Goal: Task Accomplishment & Management: Complete application form

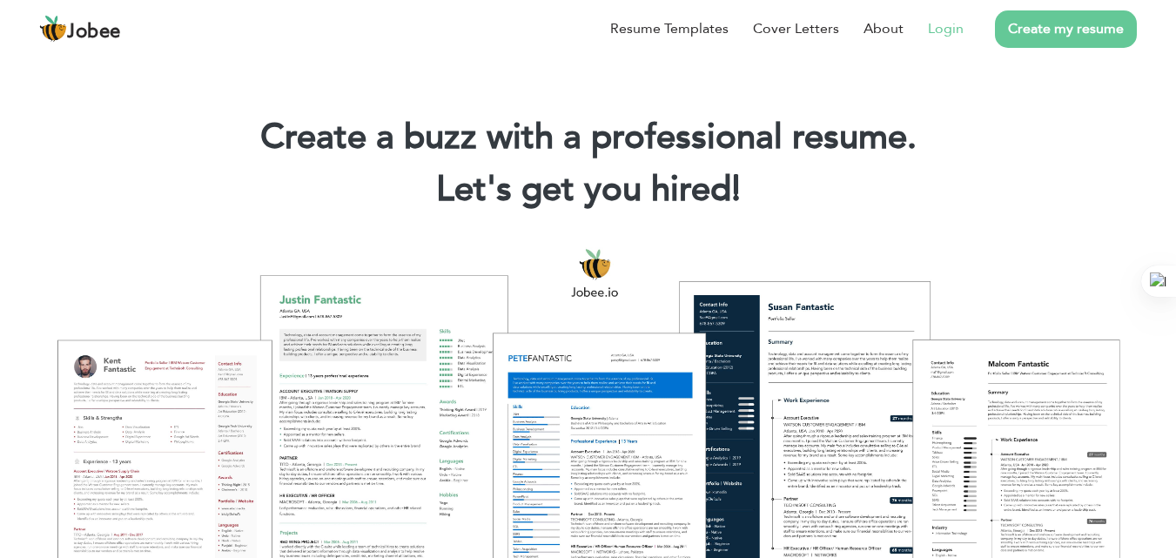
click at [952, 29] on link "Login" at bounding box center [946, 28] width 36 height 21
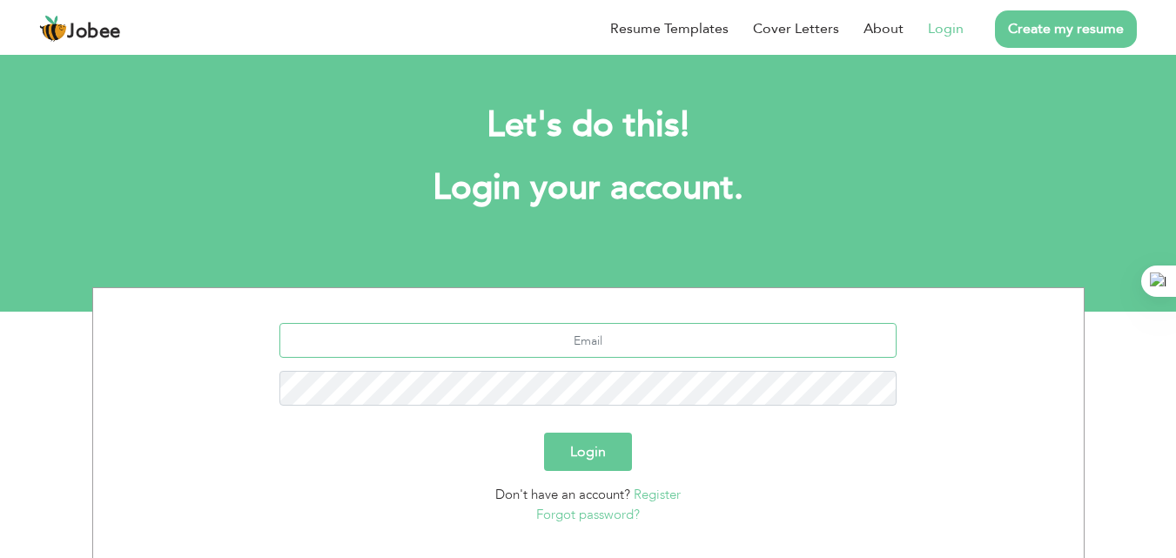
click at [551, 345] on input "text" at bounding box center [587, 340] width 617 height 35
type input "aamircrown85@gmail.com"
click at [544, 433] on button "Login" at bounding box center [588, 452] width 88 height 38
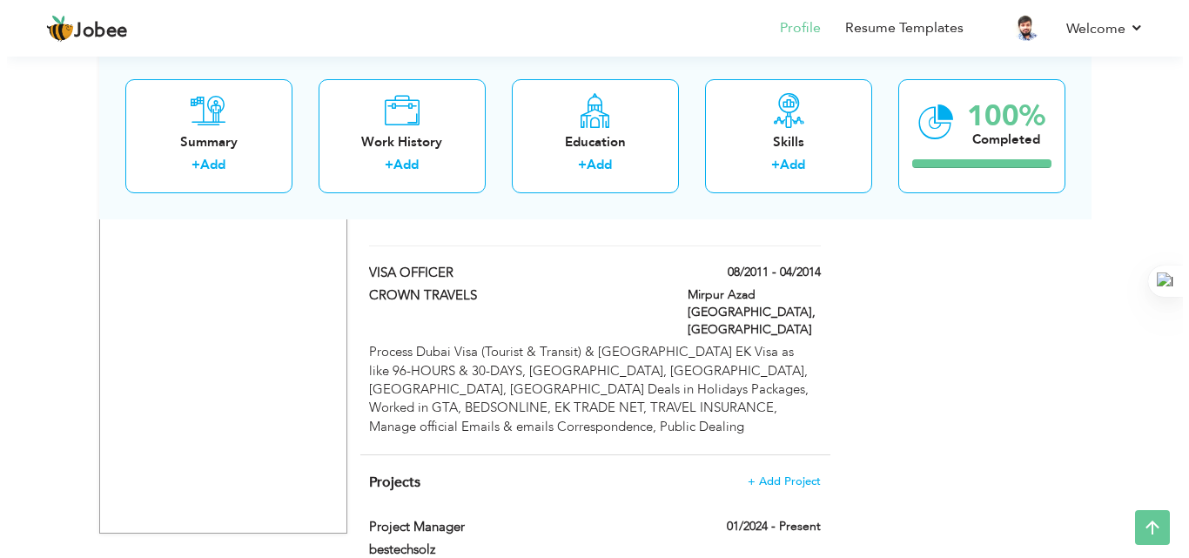
scroll to position [2213, 0]
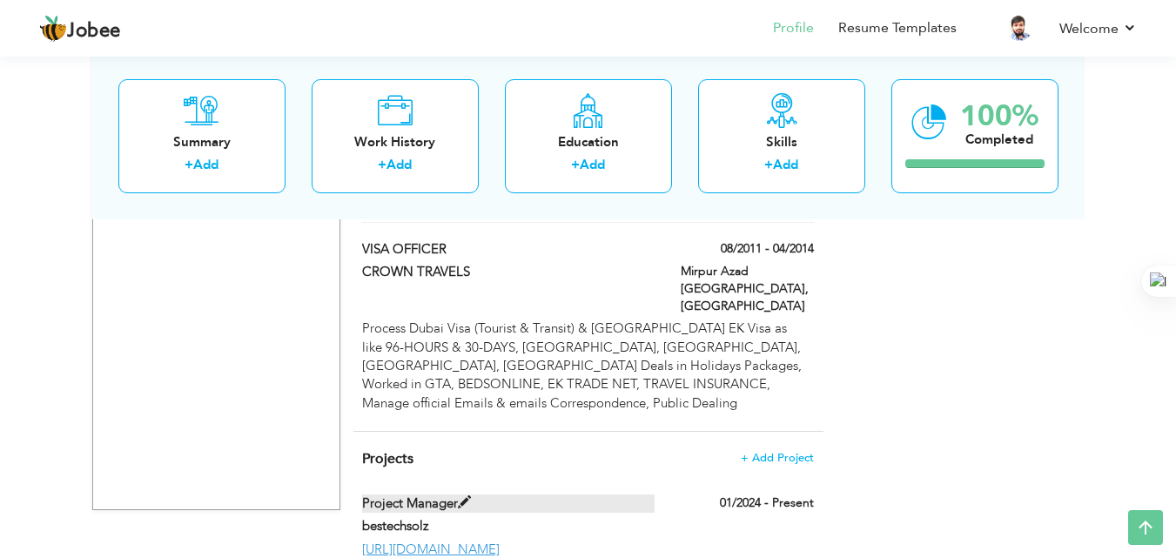
click at [462, 496] on span at bounding box center [464, 502] width 13 height 13
type input "Project Manager"
type input "bestechsolz"
type input "01/2024"
type input "[URL][DOMAIN_NAME]"
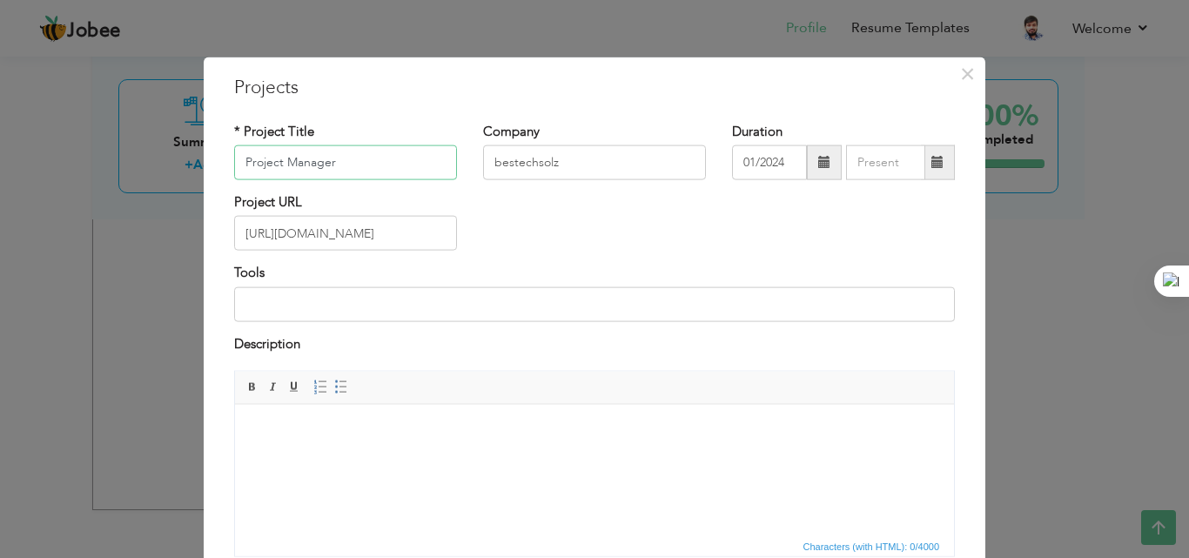
drag, startPoint x: 295, startPoint y: 166, endPoint x: 180, endPoint y: 166, distance: 114.9
click at [180, 166] on div "× Projects * Project Title Project Manager Company bestechsolz Duration" at bounding box center [594, 279] width 1189 height 558
drag, startPoint x: 567, startPoint y: 164, endPoint x: 436, endPoint y: 166, distance: 130.6
click at [436, 166] on div "* Project Title Company bestechsolz Duration 01/2024" at bounding box center [594, 157] width 747 height 71
click at [823, 166] on span at bounding box center [824, 162] width 12 height 12
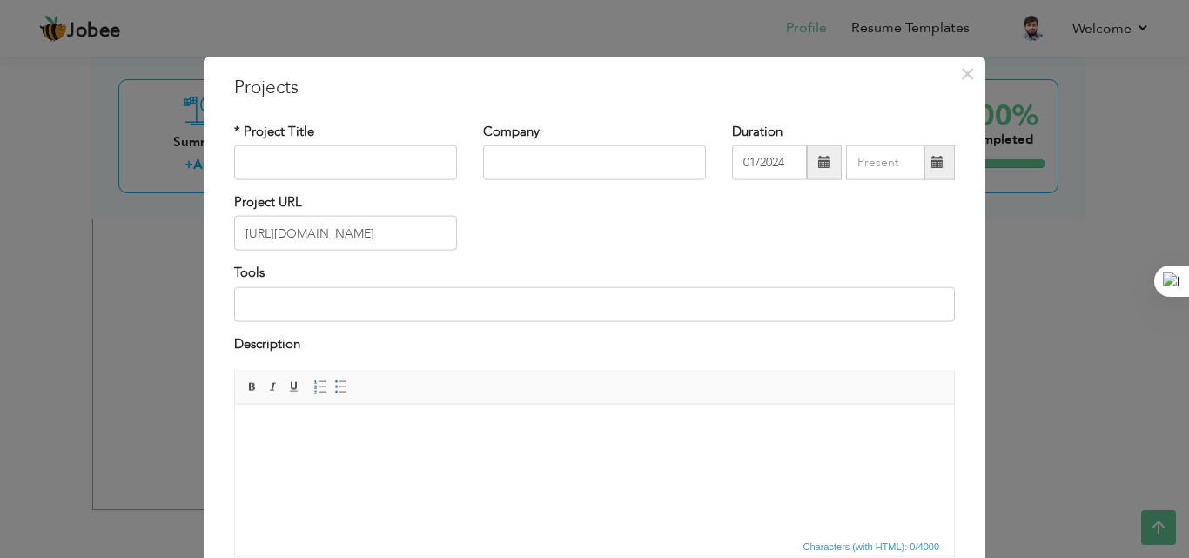
click at [823, 166] on span at bounding box center [824, 162] width 12 height 12
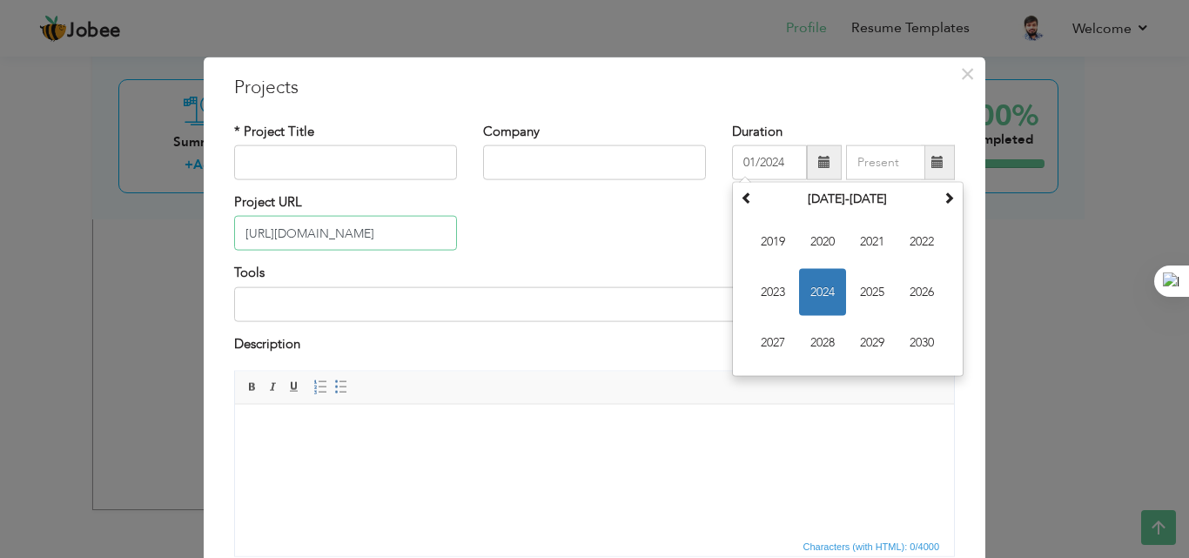
click at [366, 237] on input "[URL][DOMAIN_NAME]" at bounding box center [345, 233] width 223 height 35
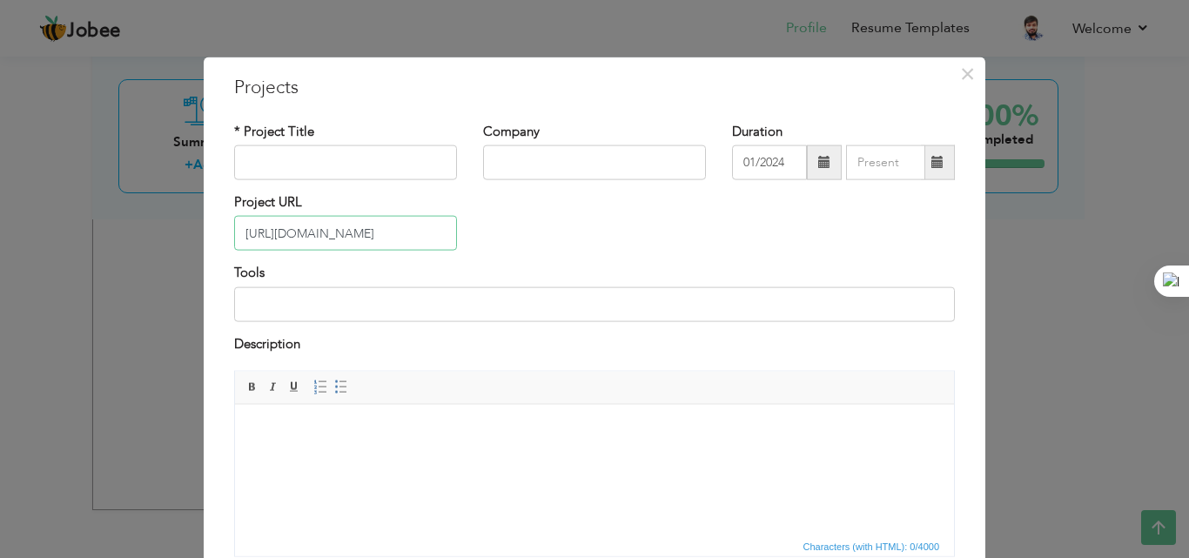
click at [366, 237] on input "[URL][DOMAIN_NAME]" at bounding box center [345, 233] width 223 height 35
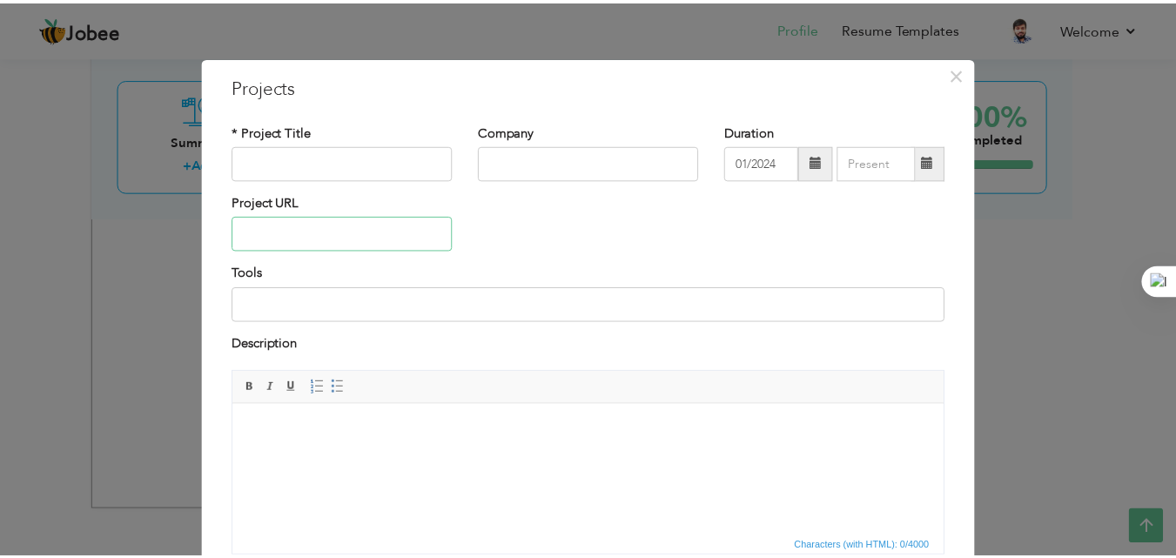
scroll to position [140, 0]
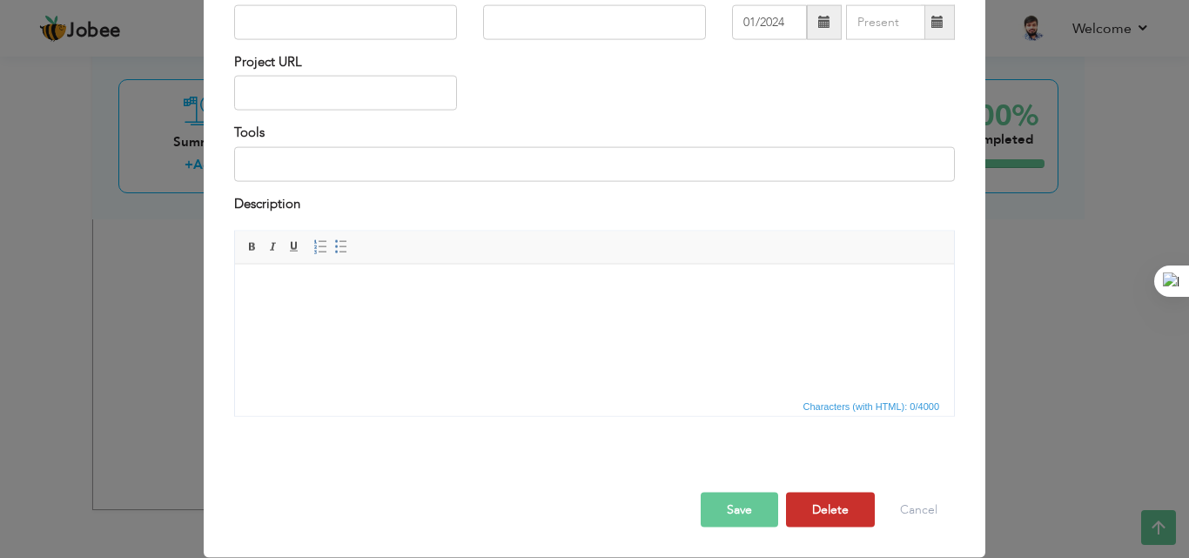
click at [852, 525] on button "Delete" at bounding box center [830, 510] width 89 height 35
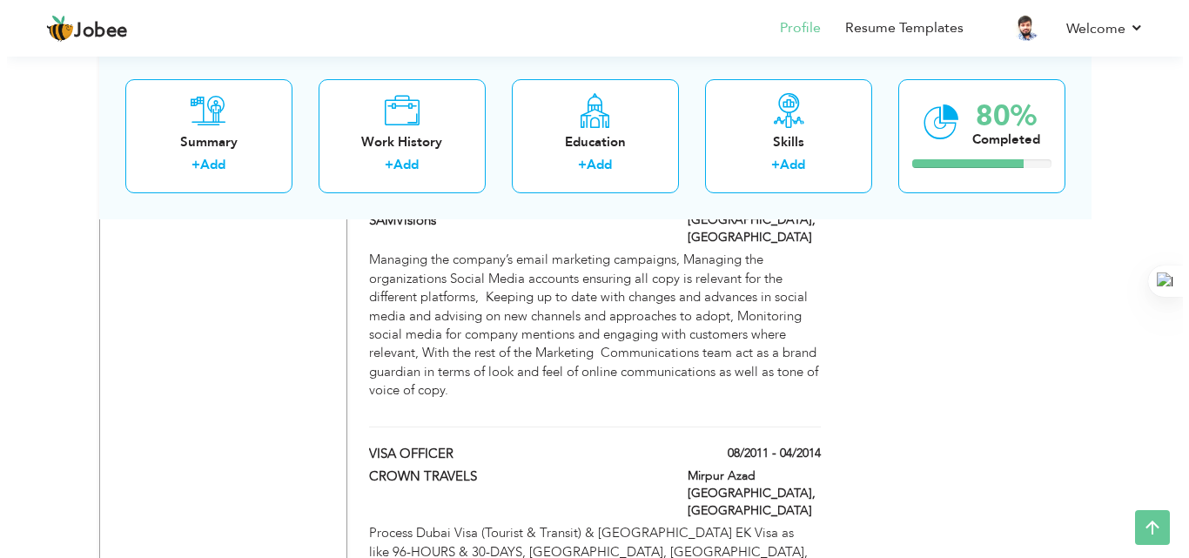
scroll to position [2213, 0]
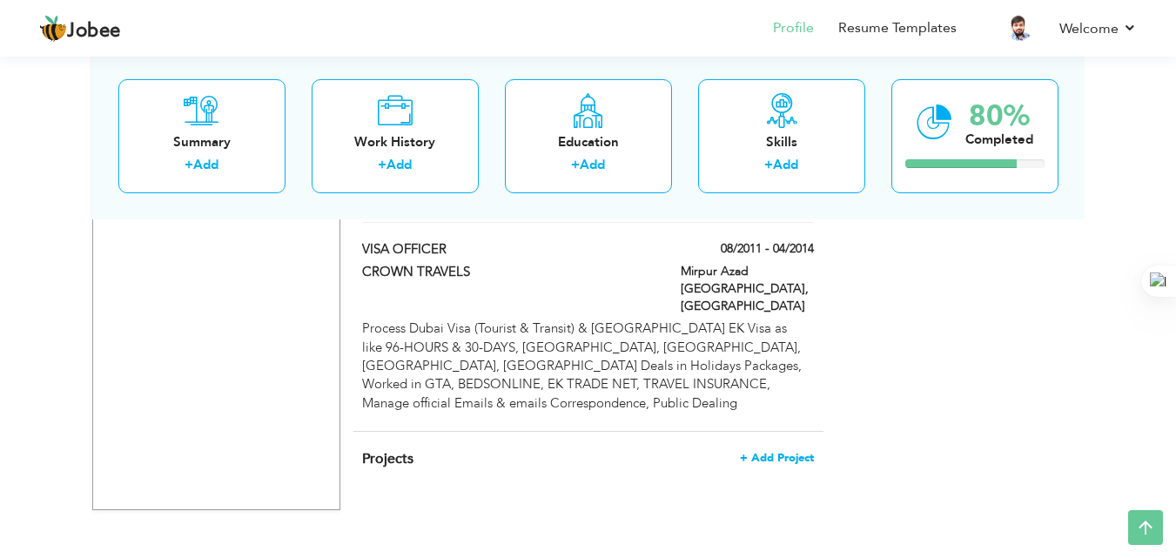
click at [753, 452] on span "+ Add Project" at bounding box center [777, 458] width 74 height 12
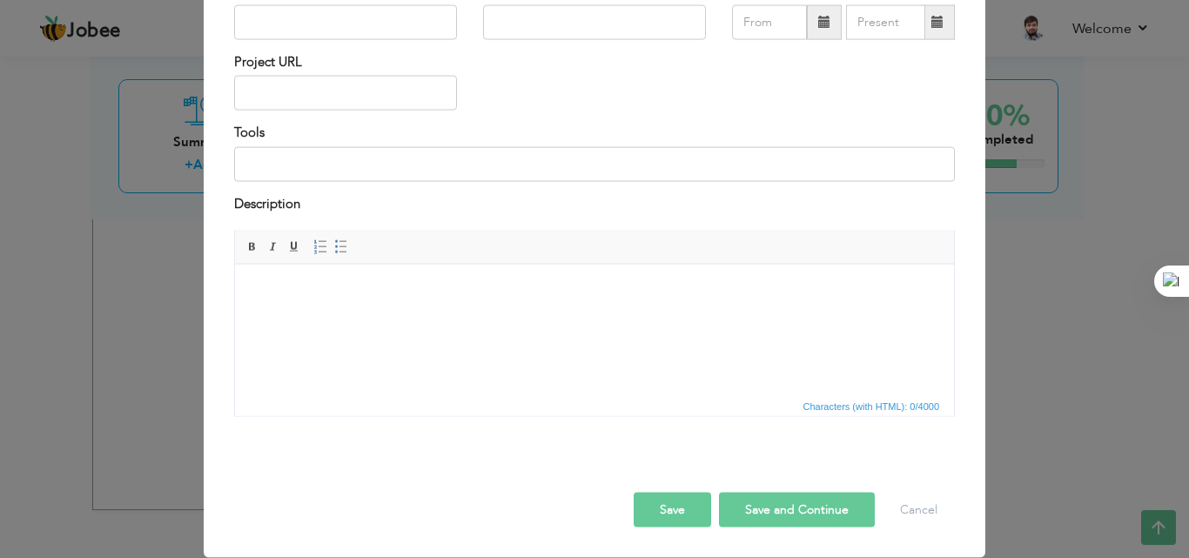
scroll to position [0, 0]
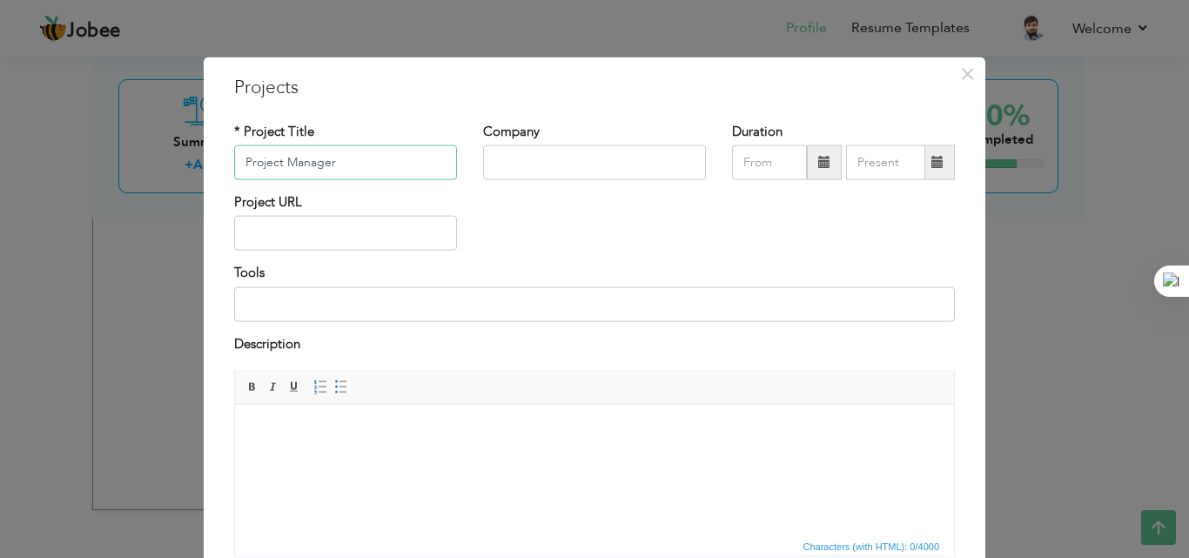
type input "Project Manager"
type input "PHPTRAVELS"
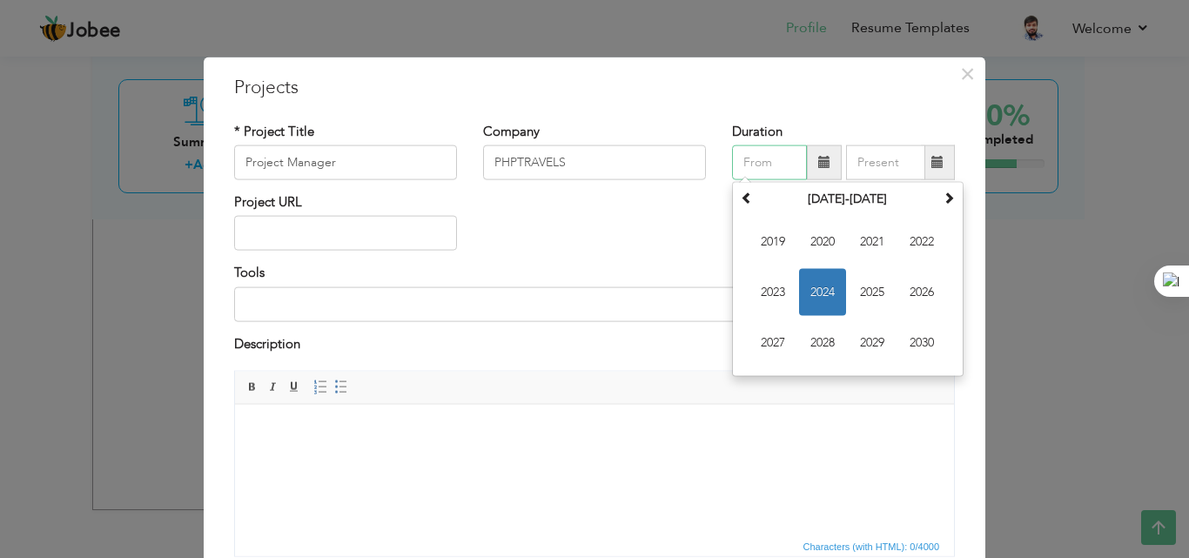
click at [829, 286] on span "2024" at bounding box center [822, 292] width 47 height 47
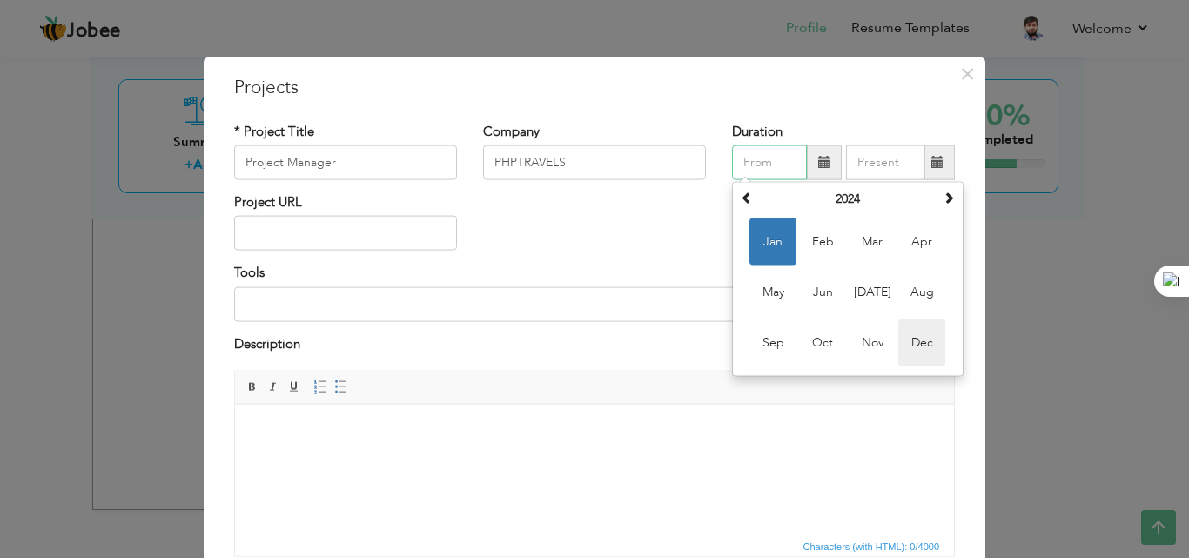
click at [911, 341] on span "Dec" at bounding box center [922, 343] width 47 height 47
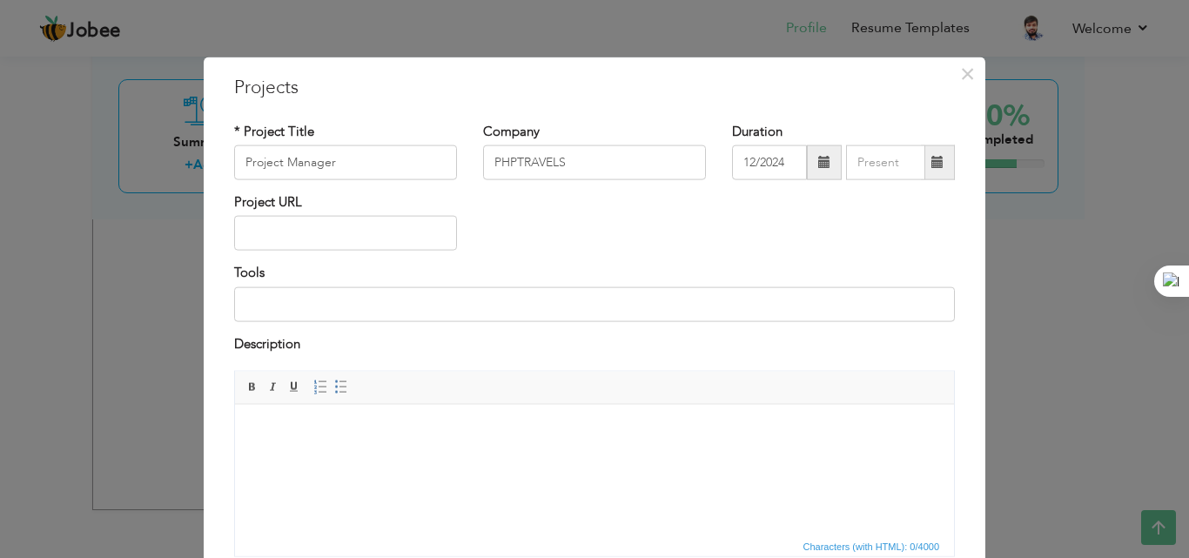
click at [826, 172] on span at bounding box center [824, 162] width 35 height 35
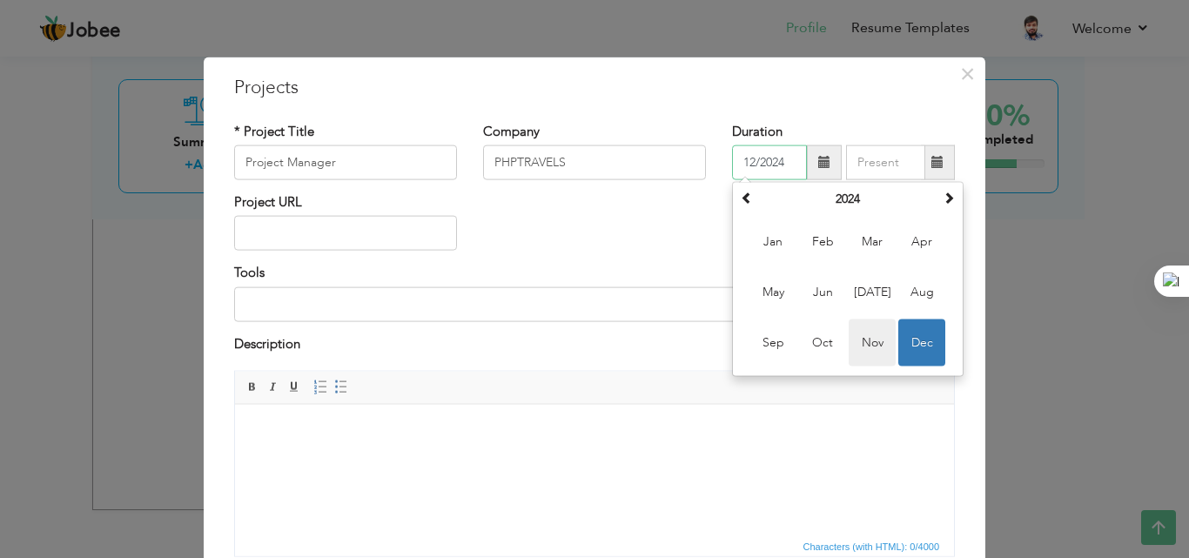
click at [856, 341] on span "Nov" at bounding box center [872, 343] width 47 height 47
type input "11/2024"
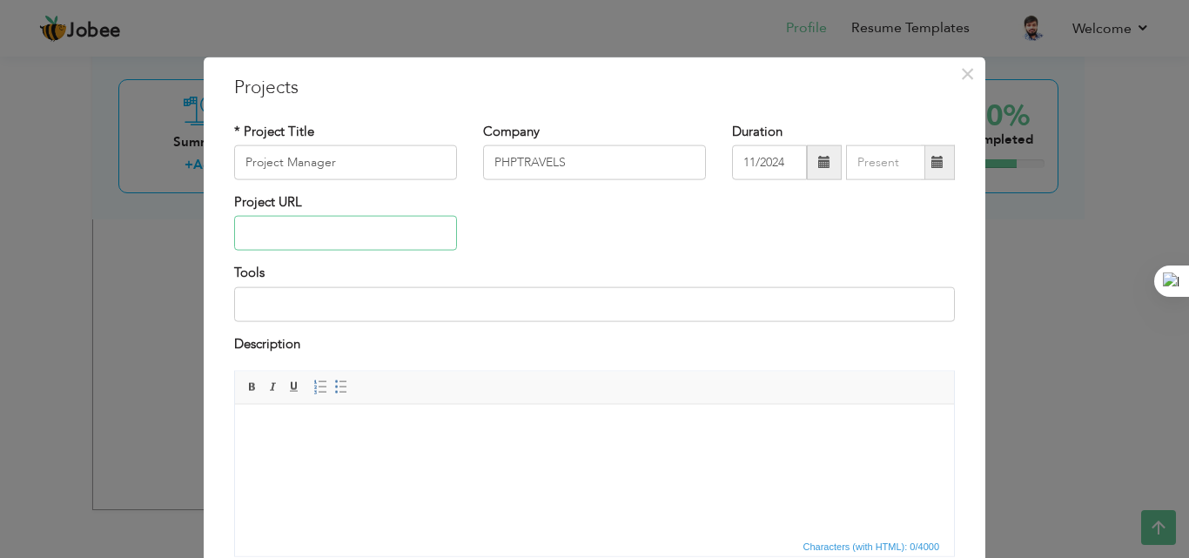
click at [365, 231] on input "text" at bounding box center [345, 233] width 223 height 35
paste input "[URL][DOMAIN_NAME]"
type input "[URL][DOMAIN_NAME]"
click at [406, 277] on div "Tools" at bounding box center [594, 292] width 721 height 57
click at [405, 314] on input at bounding box center [594, 303] width 721 height 35
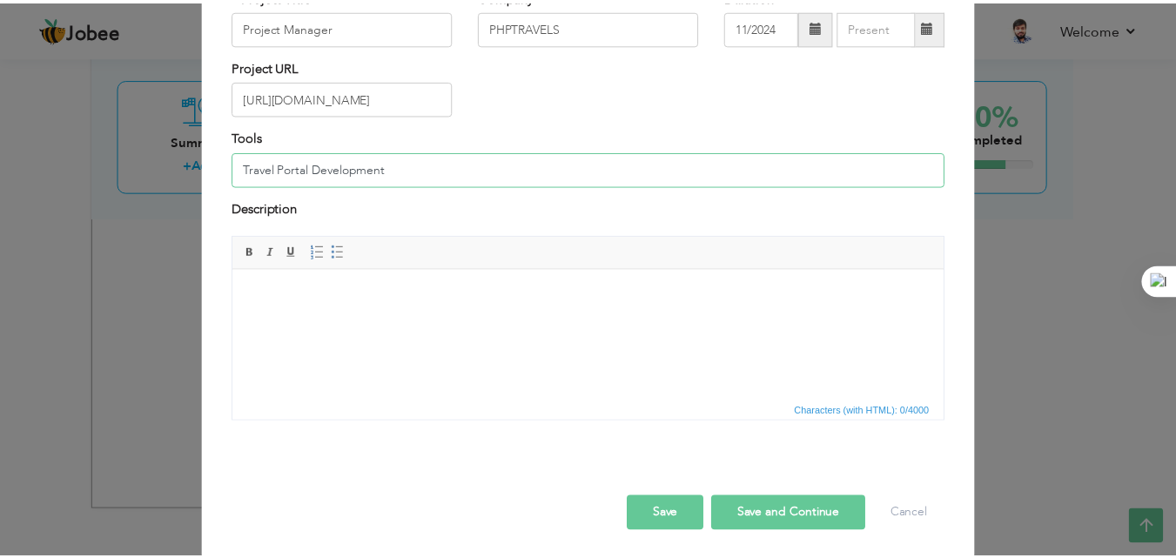
scroll to position [140, 0]
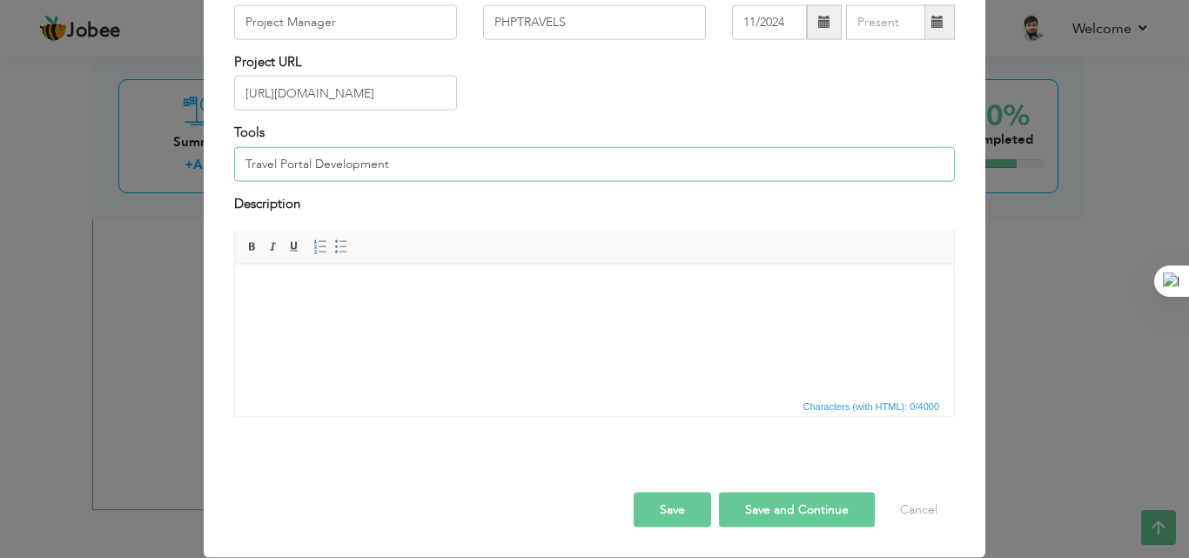
type input "Travel Portal Development"
click at [670, 517] on button "Save" at bounding box center [672, 510] width 77 height 35
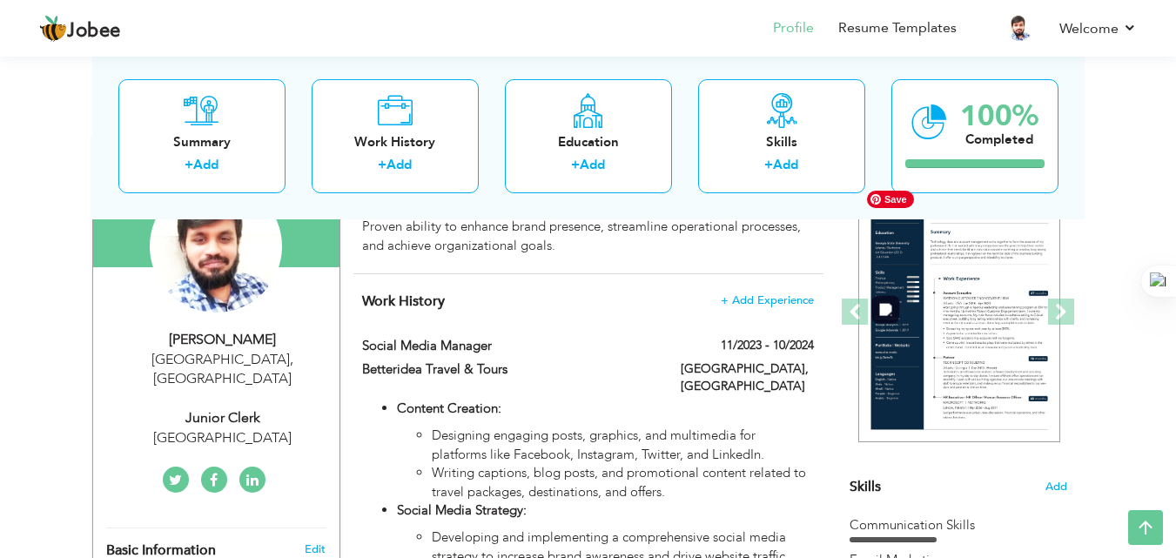
scroll to position [0, 0]
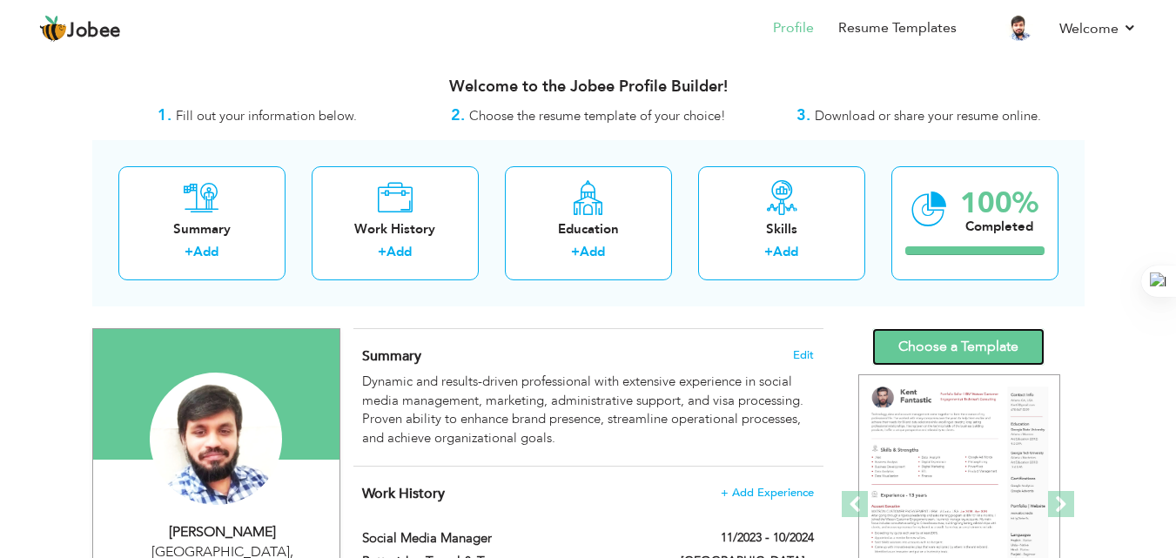
click at [943, 337] on link "Choose a Template" at bounding box center [958, 346] width 172 height 37
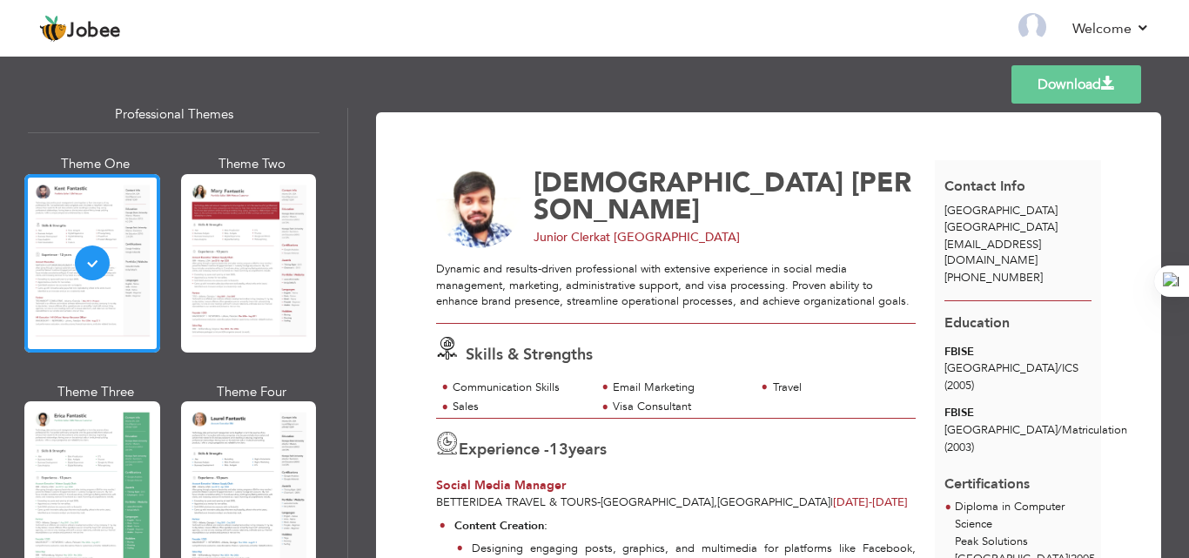
scroll to position [87, 0]
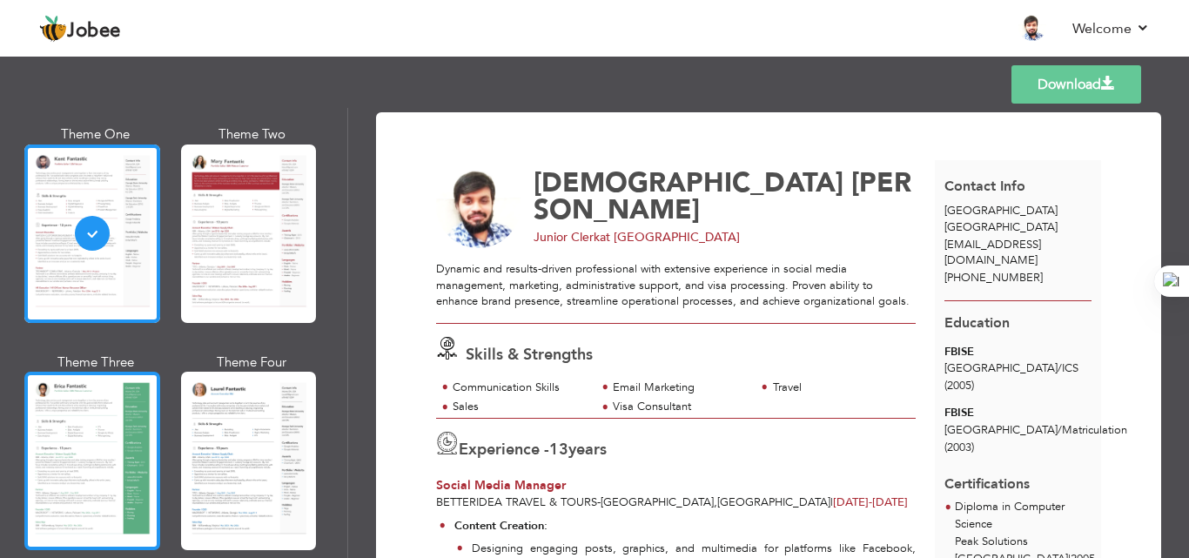
click at [90, 424] on div at bounding box center [92, 461] width 136 height 178
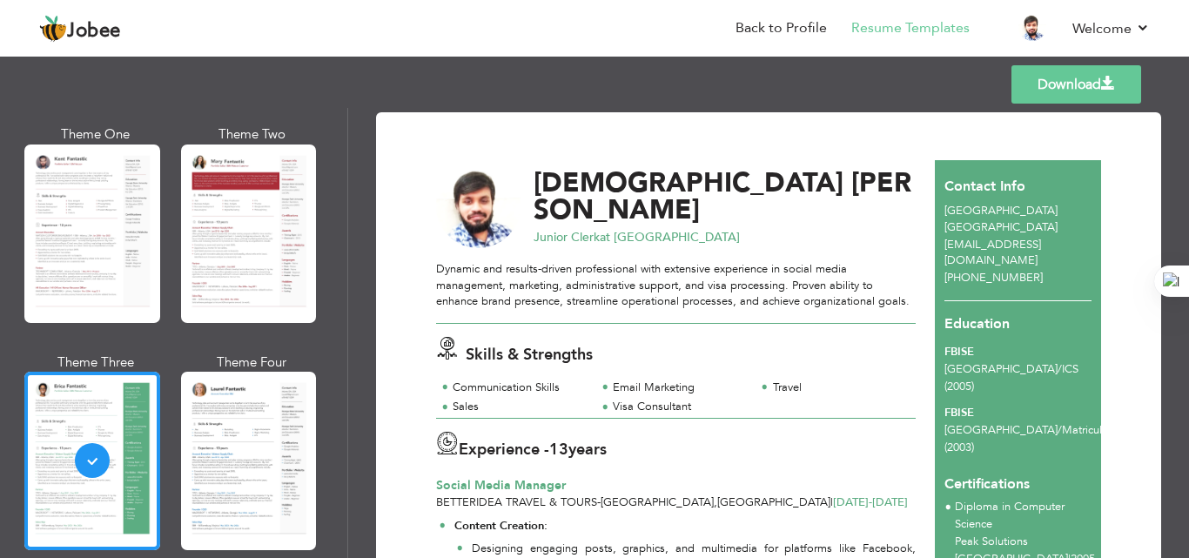
click at [1084, 79] on link "Download" at bounding box center [1077, 84] width 130 height 38
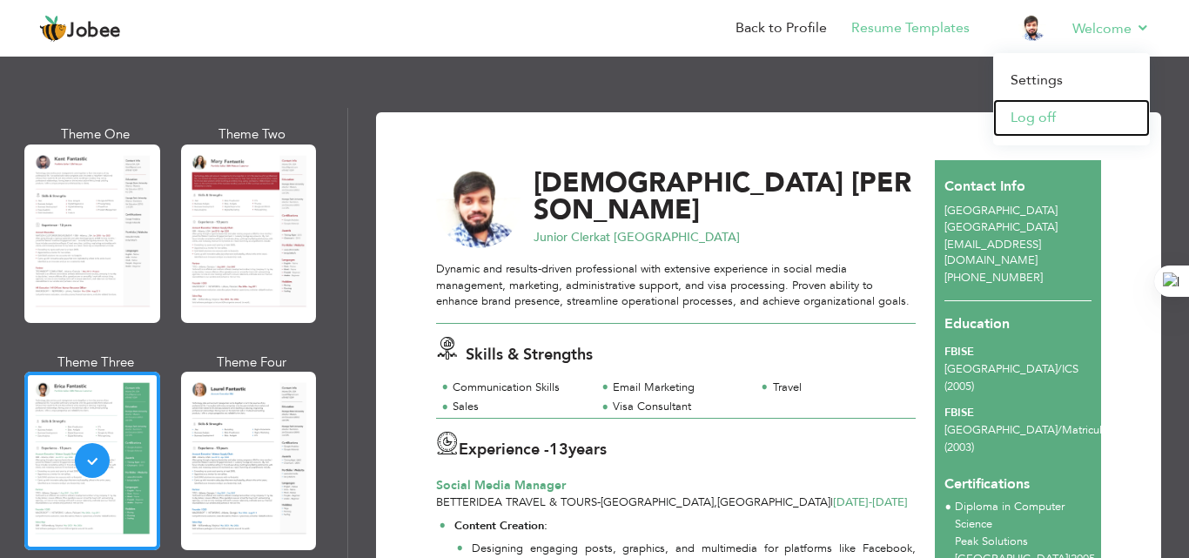
click at [1077, 115] on link "Log off" at bounding box center [1071, 117] width 157 height 37
